Goal: Task Accomplishment & Management: Manage account settings

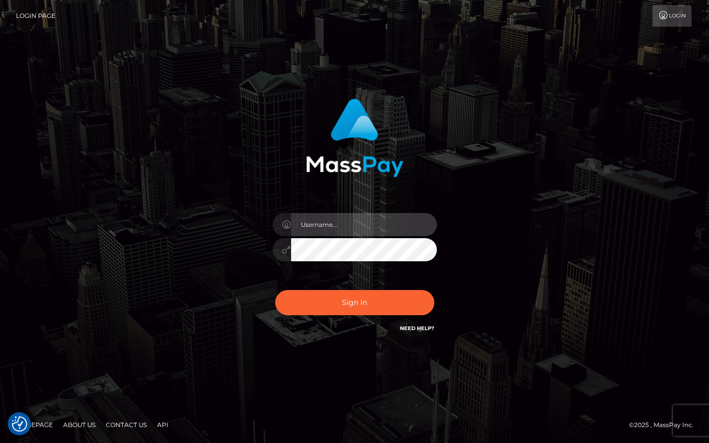
click at [351, 231] on input "text" at bounding box center [364, 224] width 146 height 23
click at [379, 234] on input "[EMAIL_ADDRESS][PERSON_NAME][DOMAIN_NAME]" at bounding box center [364, 224] width 146 height 23
type input "[EMAIL_ADDRESS][PERSON_NAME][DOMAIN_NAME]"
click at [275, 290] on button "Sign in" at bounding box center [354, 302] width 159 height 25
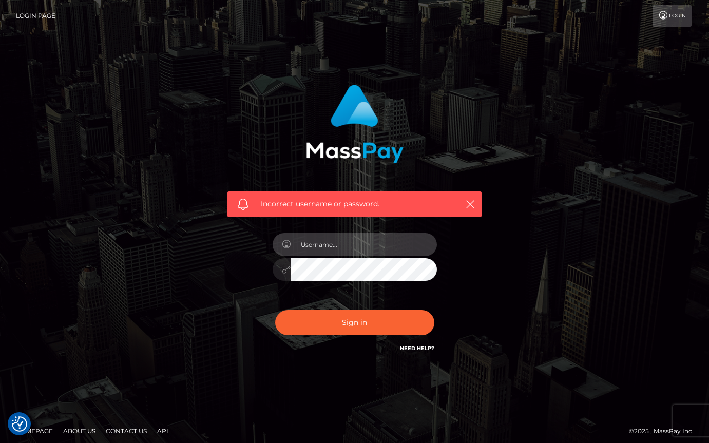
click at [364, 254] on input "text" at bounding box center [364, 244] width 146 height 23
type input "caro.roos@icloud.com"
click at [275, 310] on button "Sign in" at bounding box center [354, 322] width 159 height 25
click at [359, 247] on input "text" at bounding box center [364, 244] width 146 height 23
click at [365, 240] on input "text" at bounding box center [364, 244] width 146 height 23
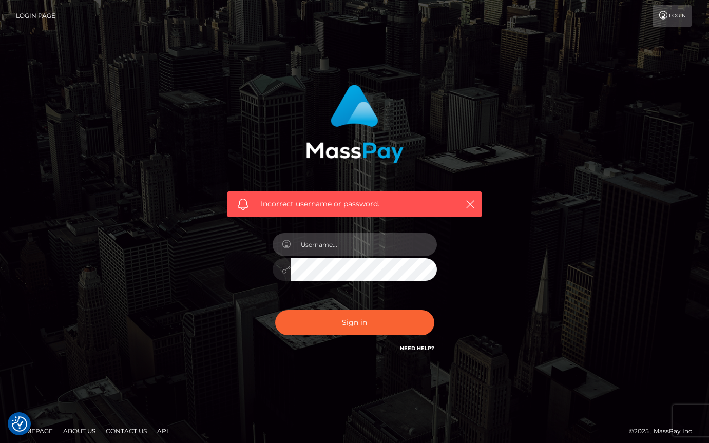
paste input "corale.hello@gmail.com"
type input "corale.hello@gmail.com"
click at [275, 310] on button "Sign in" at bounding box center [354, 322] width 159 height 25
click at [372, 241] on input "text" at bounding box center [364, 244] width 146 height 23
type input "caro.roos@icloud.com"
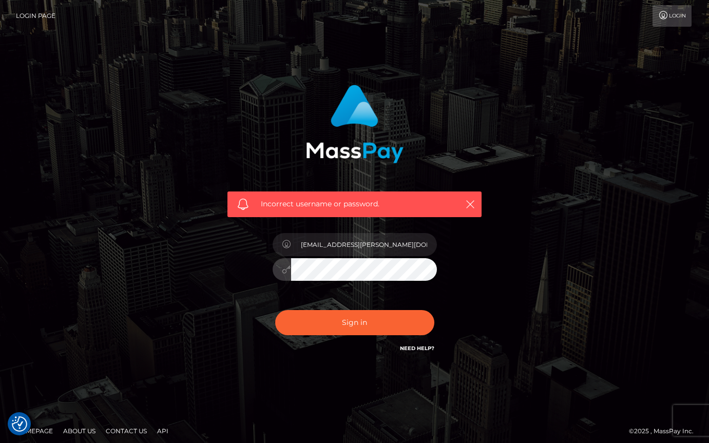
click at [275, 310] on button "Sign in" at bounding box center [354, 322] width 159 height 25
click at [427, 347] on link "Need Help?" at bounding box center [417, 348] width 34 height 7
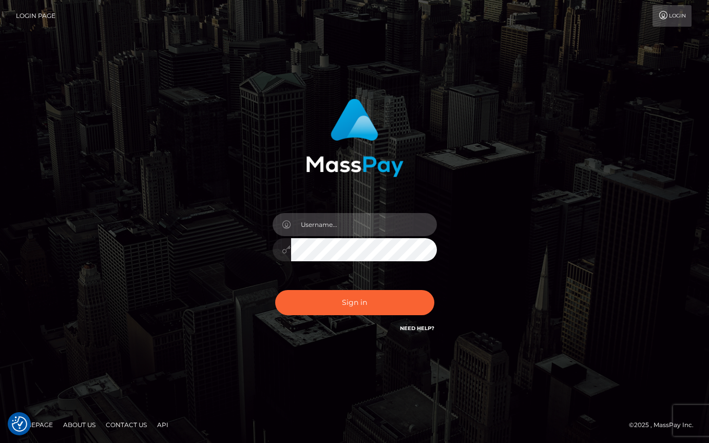
click at [315, 230] on input "text" at bounding box center [364, 224] width 146 height 23
type input "[EMAIL_ADDRESS][PERSON_NAME][DOMAIN_NAME]"
click at [275, 290] on button "Sign in" at bounding box center [354, 302] width 159 height 25
